Goal: Task Accomplishment & Management: Use online tool/utility

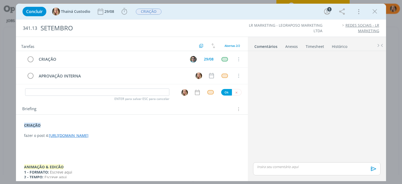
drag, startPoint x: 375, startPoint y: 11, endPoint x: 334, endPoint y: 27, distance: 44.0
click at [218, 12] on icon "dialog" at bounding box center [375, 12] width 8 height 8
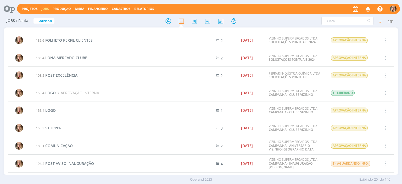
click at [369, 7] on icon "button" at bounding box center [367, 8] width 9 height 9
click at [26, 9] on link "Projetos" at bounding box center [30, 9] width 16 height 4
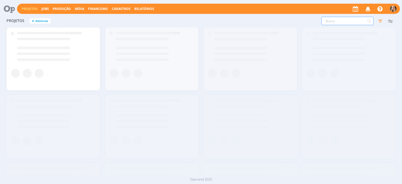
click at [337, 21] on input "text" at bounding box center [347, 21] width 52 height 8
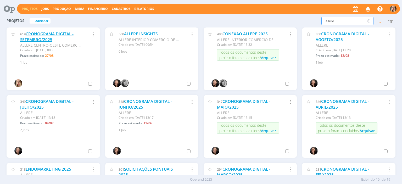
type input "allere"
click at [46, 36] on link "CRONOGRAMA DIGITAL - SETEMBRO/2025" at bounding box center [46, 36] width 53 height 11
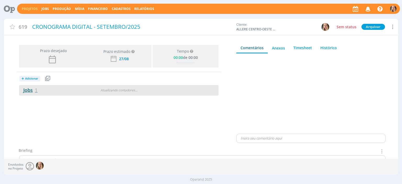
click at [33, 87] on link "Jobs 1" at bounding box center [28, 90] width 18 height 6
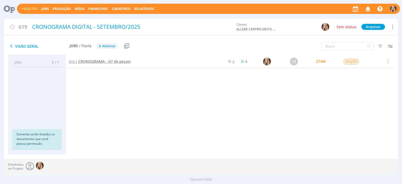
click at [88, 63] on span "CRONOGRAMA - (nº de peças)" at bounding box center [104, 61] width 52 height 5
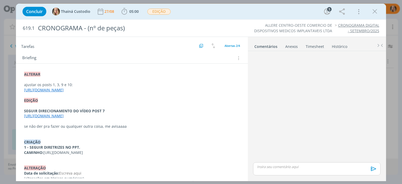
scroll to position [73, 0]
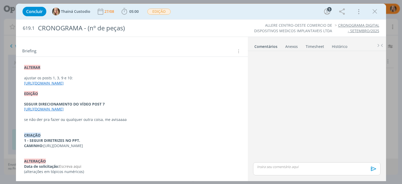
drag, startPoint x: 23, startPoint y: 129, endPoint x: 43, endPoint y: 131, distance: 19.9
click at [43, 131] on div "ALTERAR ajustar os posts 1, 3, 9 e 10: [URL][DOMAIN_NAME] EDIÇÃO SEGUIR DIRECIO…" at bounding box center [131, 119] width 223 height 113
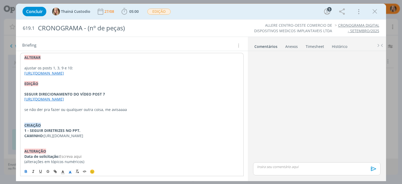
copy strong "CRIAÇÃO"
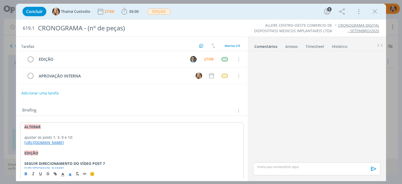
click at [22, 128] on div "ALTERAR ajustar os posts 1, 3, 9 e 10: [URL][DOMAIN_NAME] EDIÇÃO SEGUIR DIRECIO…" at bounding box center [131, 178] width 223 height 113
click at [28, 127] on strong "ALTERAR" at bounding box center [32, 126] width 16 height 5
drag, startPoint x: 41, startPoint y: 128, endPoint x: 21, endPoint y: 128, distance: 19.6
click at [21, 128] on div "ALTERAR ajustar os posts 1, 3, 9 e 10: [URL][DOMAIN_NAME] EDIÇÃO SEGUIR DIRECIO…" at bounding box center [131, 178] width 223 height 113
copy strong "ALTERAR"
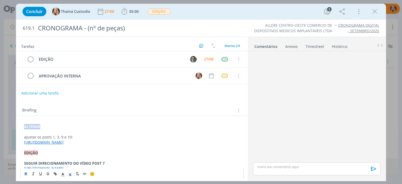
click at [21, 123] on div "ALTERAR ajustar os posts 1, 3, 9 e 10: [URL][DOMAIN_NAME] EDIÇÃO SEGUIR DIRECIO…" at bounding box center [131, 178] width 223 height 113
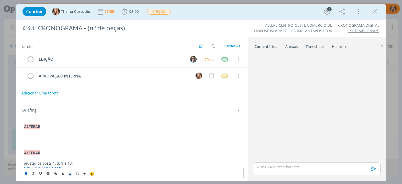
drag, startPoint x: 42, startPoint y: 126, endPoint x: 35, endPoint y: 122, distance: 7.5
click at [42, 126] on p "ALTERAR" at bounding box center [131, 126] width 215 height 5
click at [43, 155] on p "dialog" at bounding box center [131, 157] width 215 height 5
click at [37, 151] on strong "ALTERAR" at bounding box center [32, 152] width 16 height 5
click at [44, 151] on p "ALTERAR" at bounding box center [131, 152] width 215 height 5
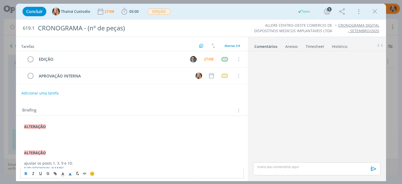
click at [36, 134] on p "dialog" at bounding box center [131, 136] width 215 height 5
drag, startPoint x: 38, startPoint y: 135, endPoint x: 135, endPoint y: 140, distance: 96.6
click at [135, 140] on p "POST 4 - [URL][DOMAIN_NAME]" at bounding box center [131, 136] width 215 height 5
click at [55, 171] on icon "dialog" at bounding box center [55, 173] width 4 height 4
type input "[URL][DOMAIN_NAME]"
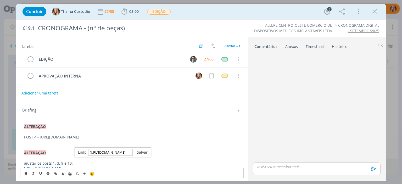
click at [139, 150] on link "dialog" at bounding box center [140, 152] width 15 height 5
click at [35, 92] on button "Adicionar uma tarefa" at bounding box center [39, 92] width 37 height 9
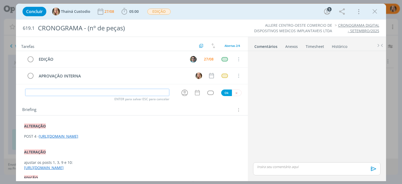
click at [75, 92] on input "dialog" at bounding box center [97, 92] width 144 height 7
type input "c"
click at [180, 92] on icon "dialog" at bounding box center [184, 93] width 8 height 8
type input "CRIAÇÃO"
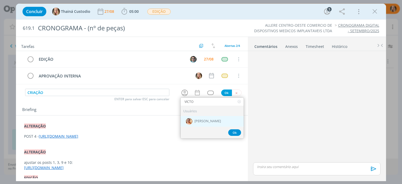
type input "VICTO"
click at [212, 120] on div "[PERSON_NAME]" at bounding box center [211, 121] width 63 height 11
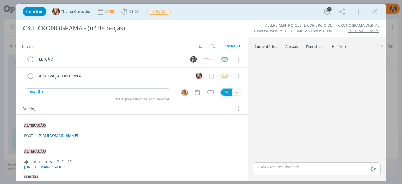
click at [229, 90] on button "Ok" at bounding box center [226, 92] width 11 height 7
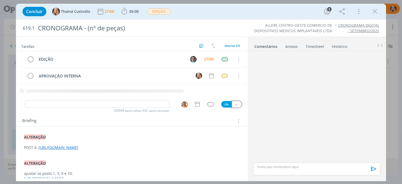
click at [235, 103] on icon "dialog" at bounding box center [236, 104] width 3 height 3
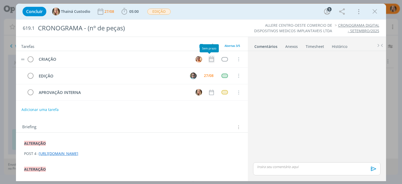
click at [208, 57] on icon "dialog" at bounding box center [211, 59] width 7 height 7
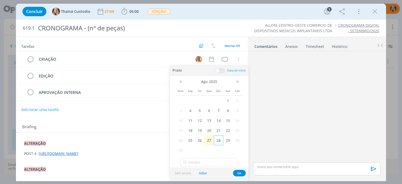
click at [219, 141] on span "28" at bounding box center [218, 140] width 9 height 10
click at [237, 171] on button "Ok" at bounding box center [239, 173] width 13 height 7
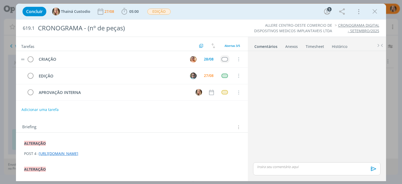
click at [223, 61] on div "dialog" at bounding box center [224, 59] width 7 height 4
click at [222, 60] on div "dialog" at bounding box center [224, 59] width 7 height 4
click at [223, 58] on div "dialog" at bounding box center [224, 59] width 7 height 4
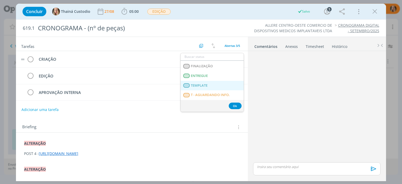
scroll to position [133, 0]
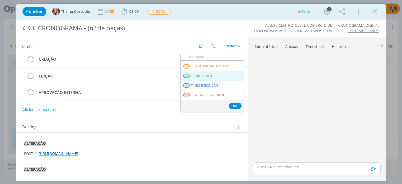
click at [205, 76] on span "T - LIBERADO" at bounding box center [201, 76] width 21 height 4
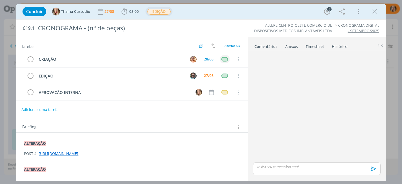
click at [146, 11] on span "EDIÇÃO" at bounding box center [158, 11] width 27 height 9
click at [155, 12] on span "EDIÇÃO" at bounding box center [158, 12] width 23 height 6
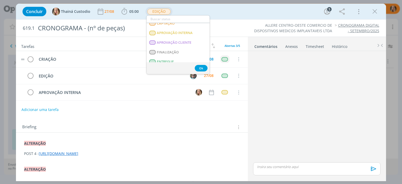
scroll to position [45, 0]
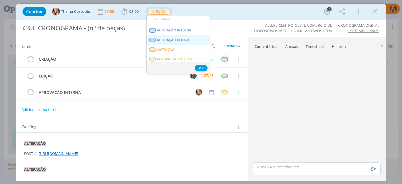
click at [163, 38] on span "ALTERAÇÃO CLIENTE" at bounding box center [173, 40] width 33 height 4
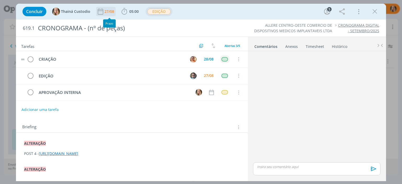
click at [112, 11] on div "27/08" at bounding box center [109, 12] width 11 height 4
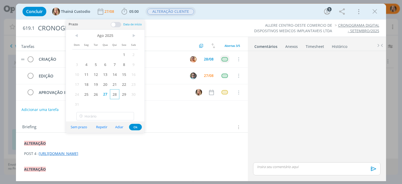
click at [113, 93] on span "28" at bounding box center [114, 94] width 9 height 10
click at [134, 129] on button "Ok" at bounding box center [135, 127] width 13 height 7
